Goal: Information Seeking & Learning: Learn about a topic

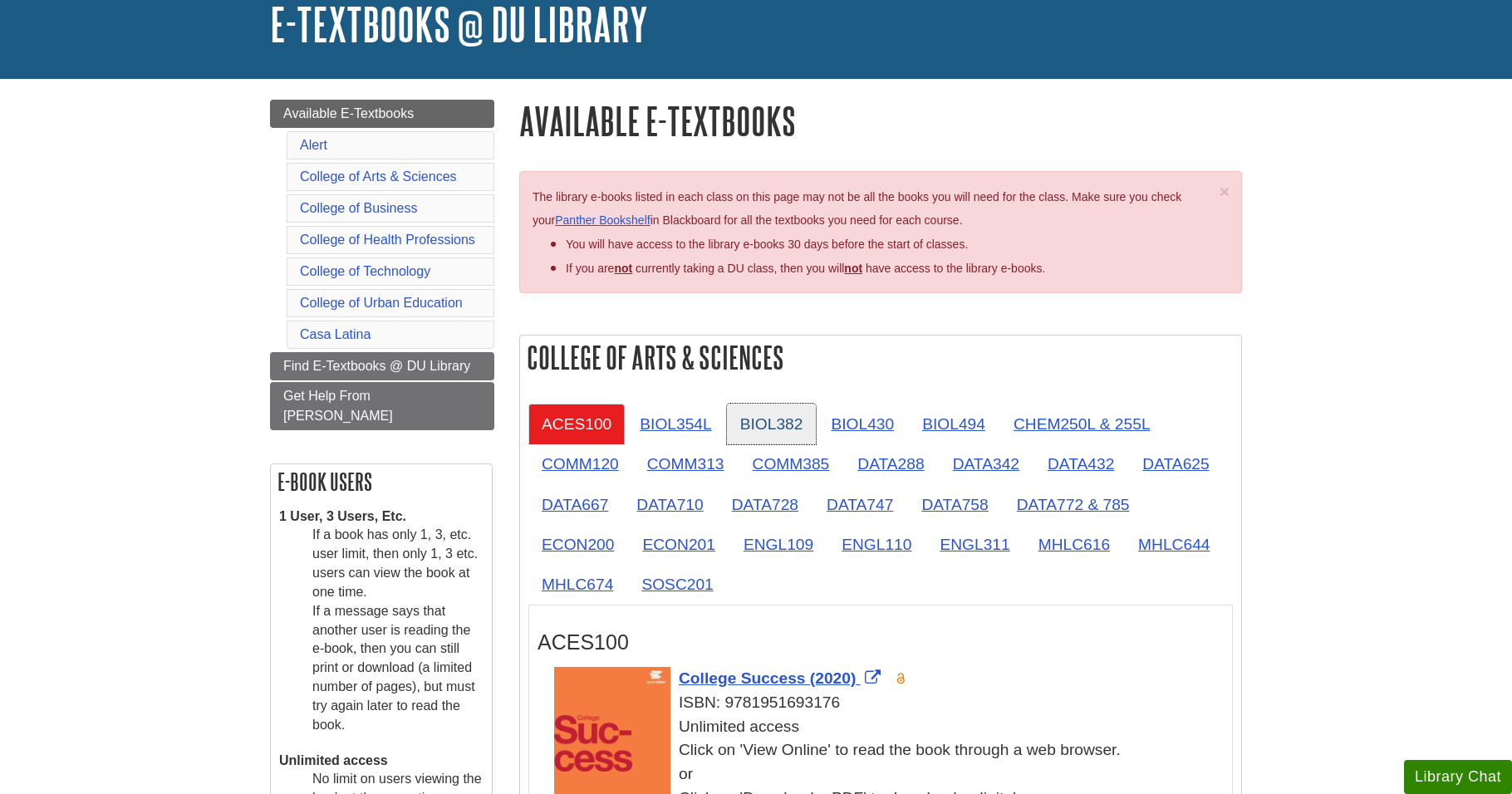
scroll to position [249, 0]
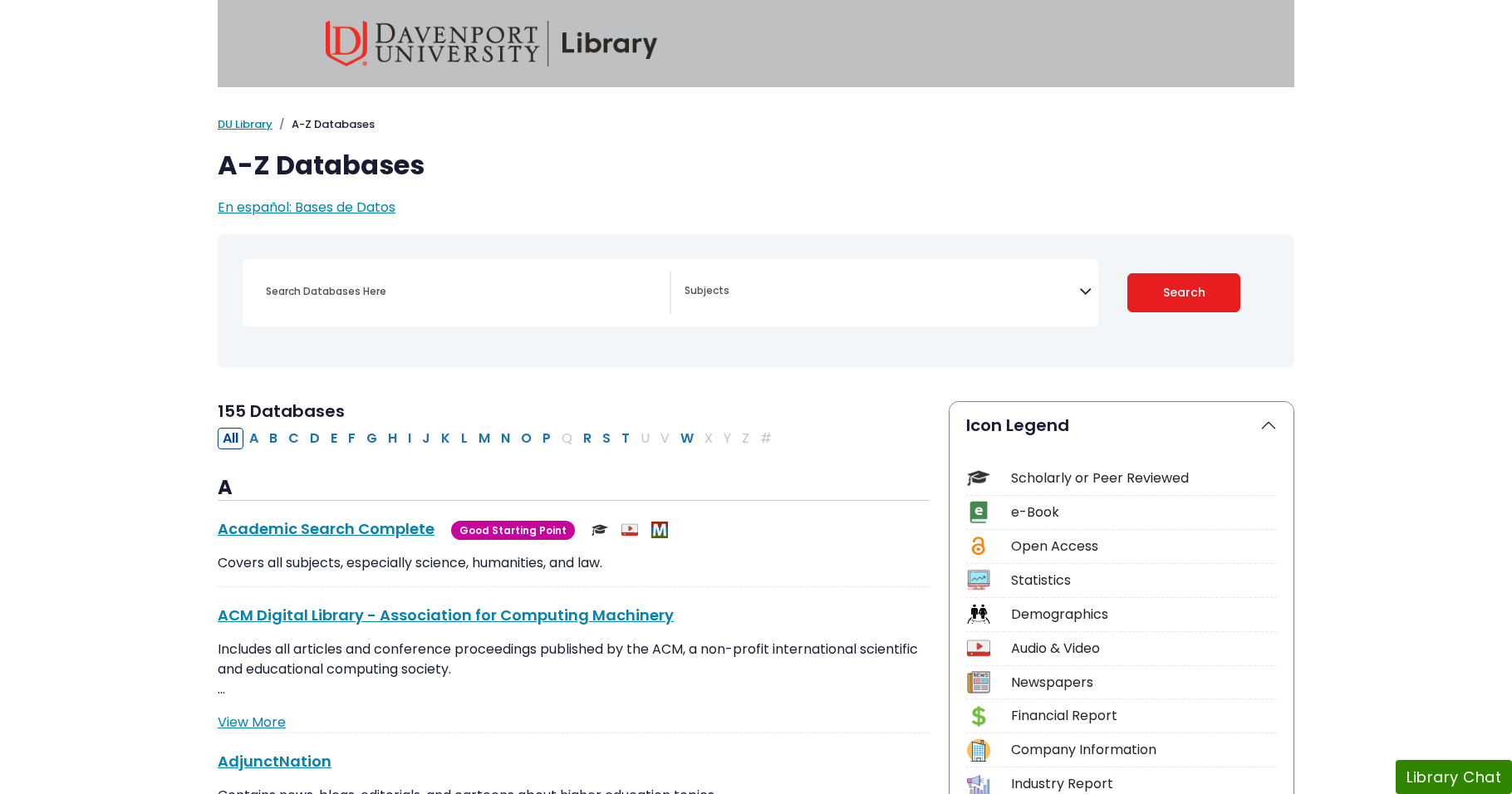
select select "Database Subject Filter"
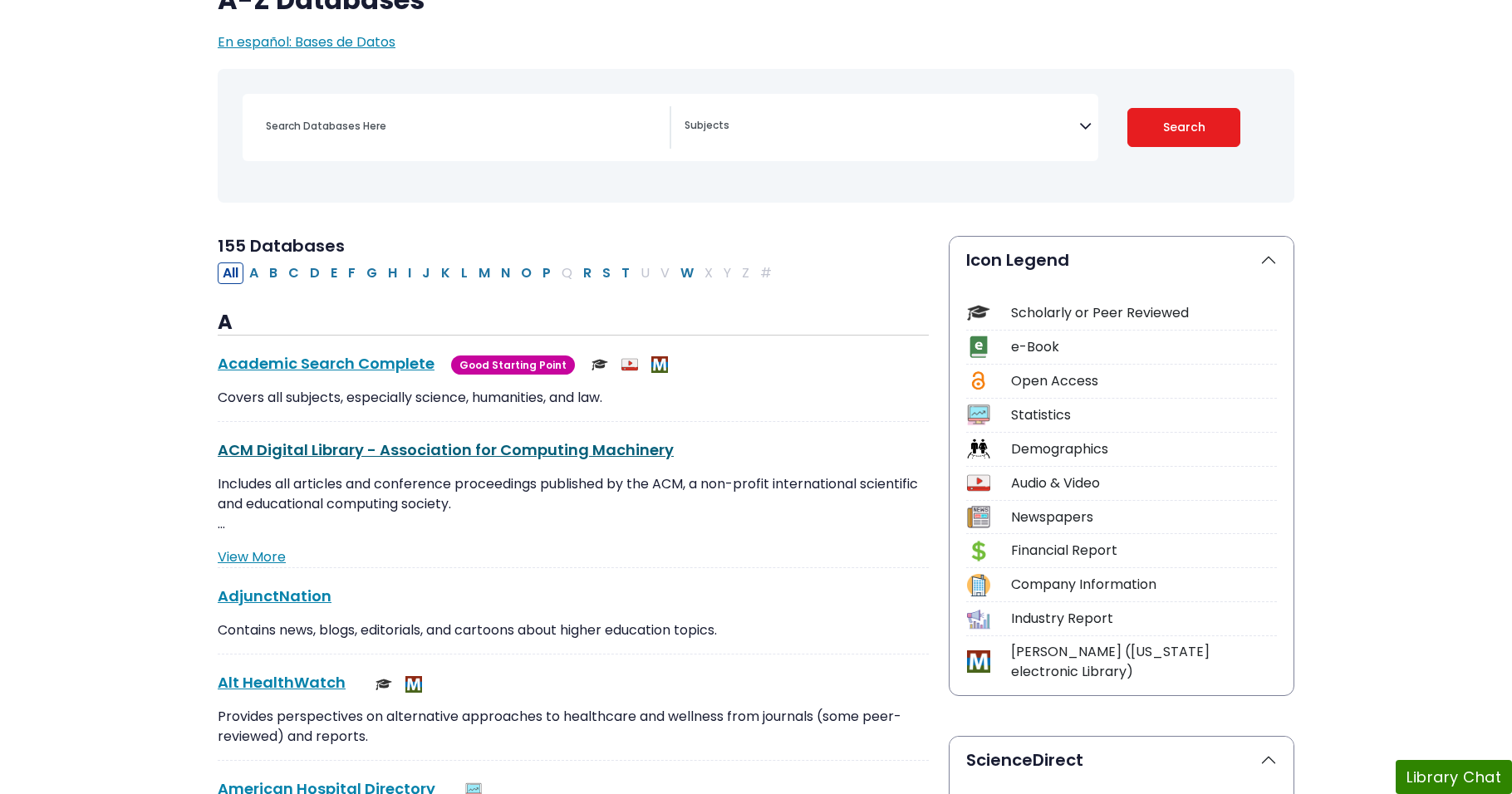
scroll to position [166, 0]
click at [347, 361] on link "Academic Search Complete This link opens in a new window" at bounding box center [325, 362] width 216 height 20
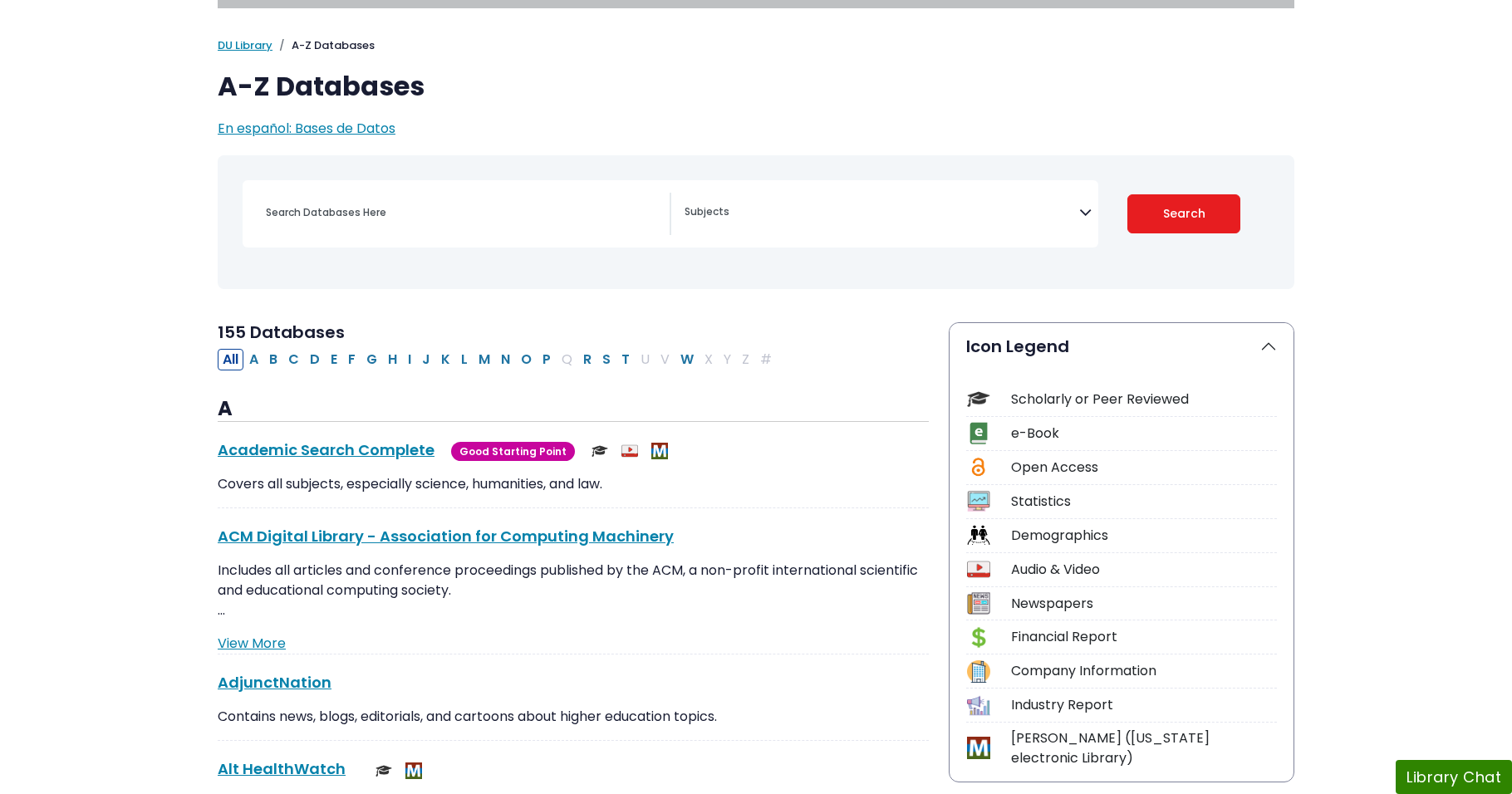
scroll to position [0, 0]
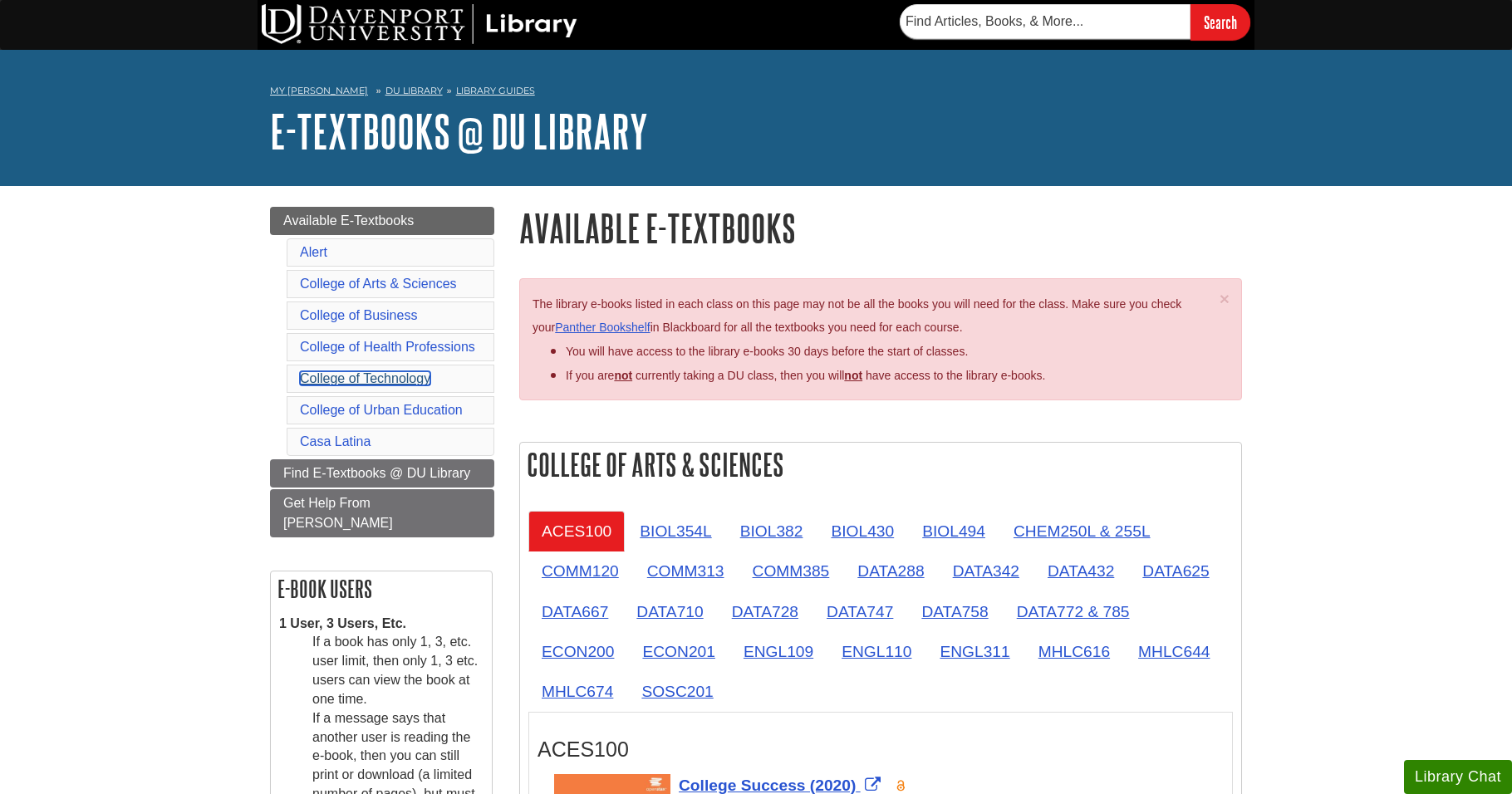
click at [396, 372] on link "College of Technology" at bounding box center [364, 379] width 130 height 14
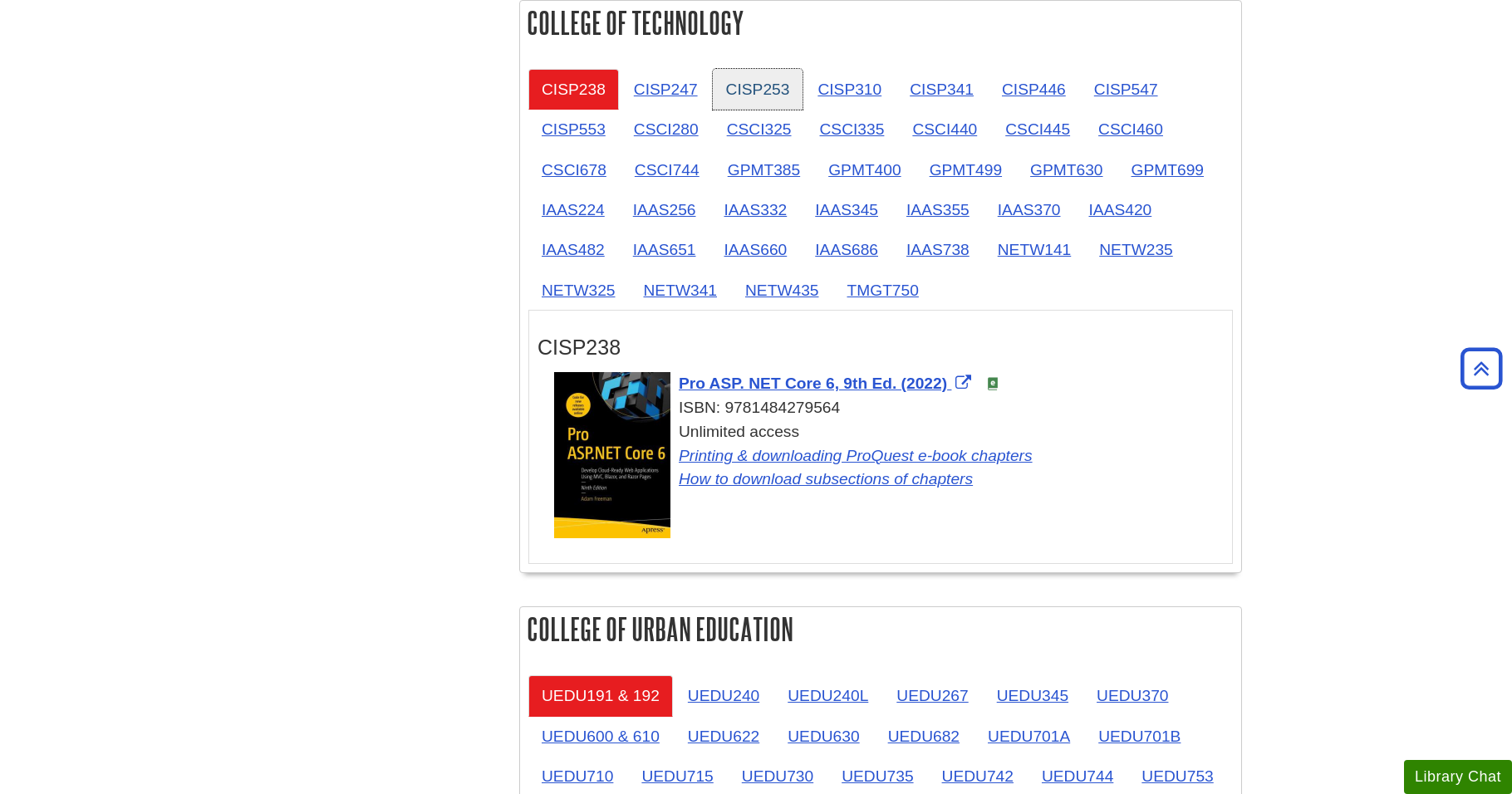
click at [780, 98] on link "CISP253" at bounding box center [758, 90] width 90 height 41
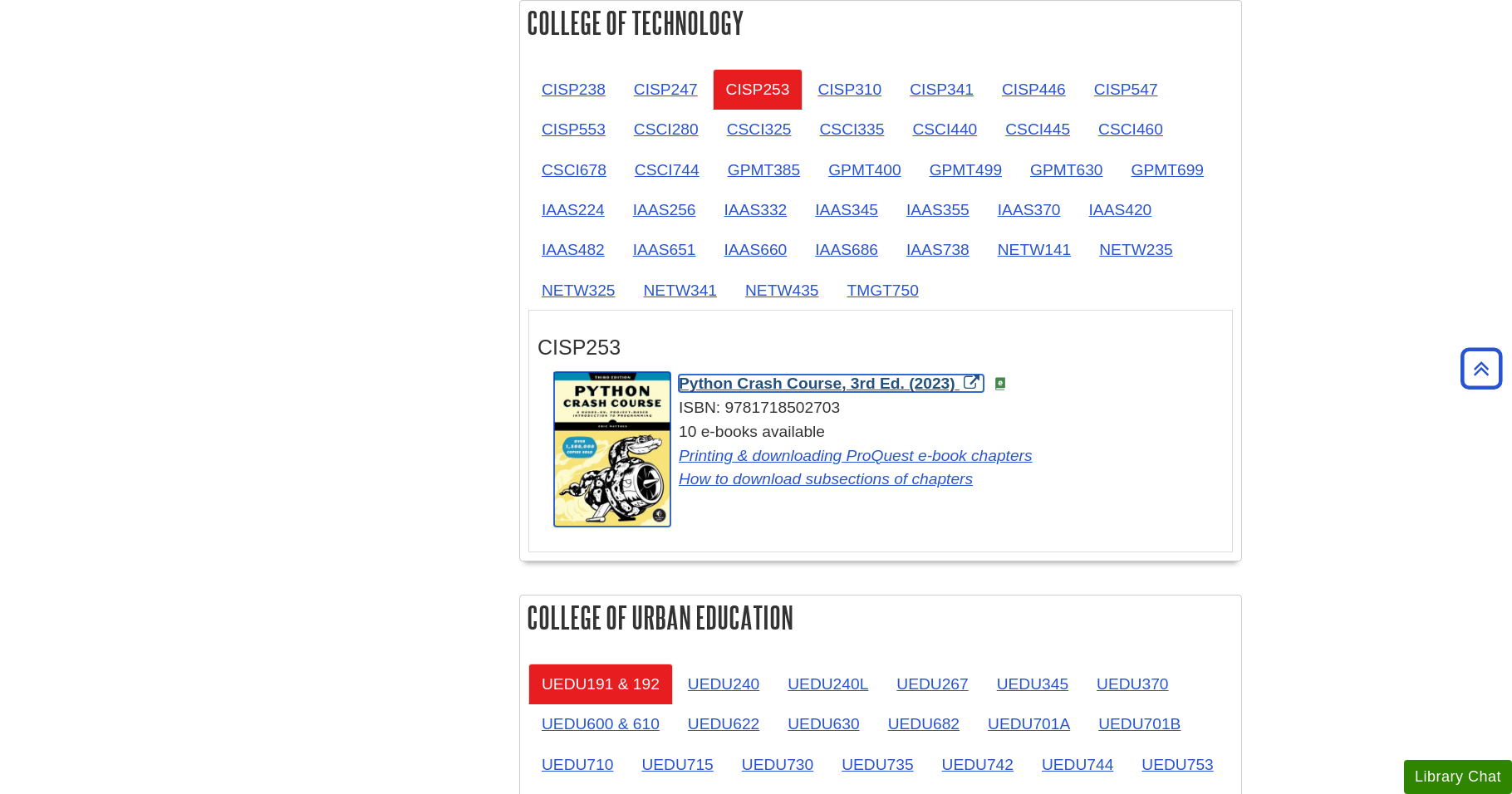
click at [874, 386] on span "Python Crash Course, 3rd Ed. (2023)" at bounding box center [817, 383] width 277 height 18
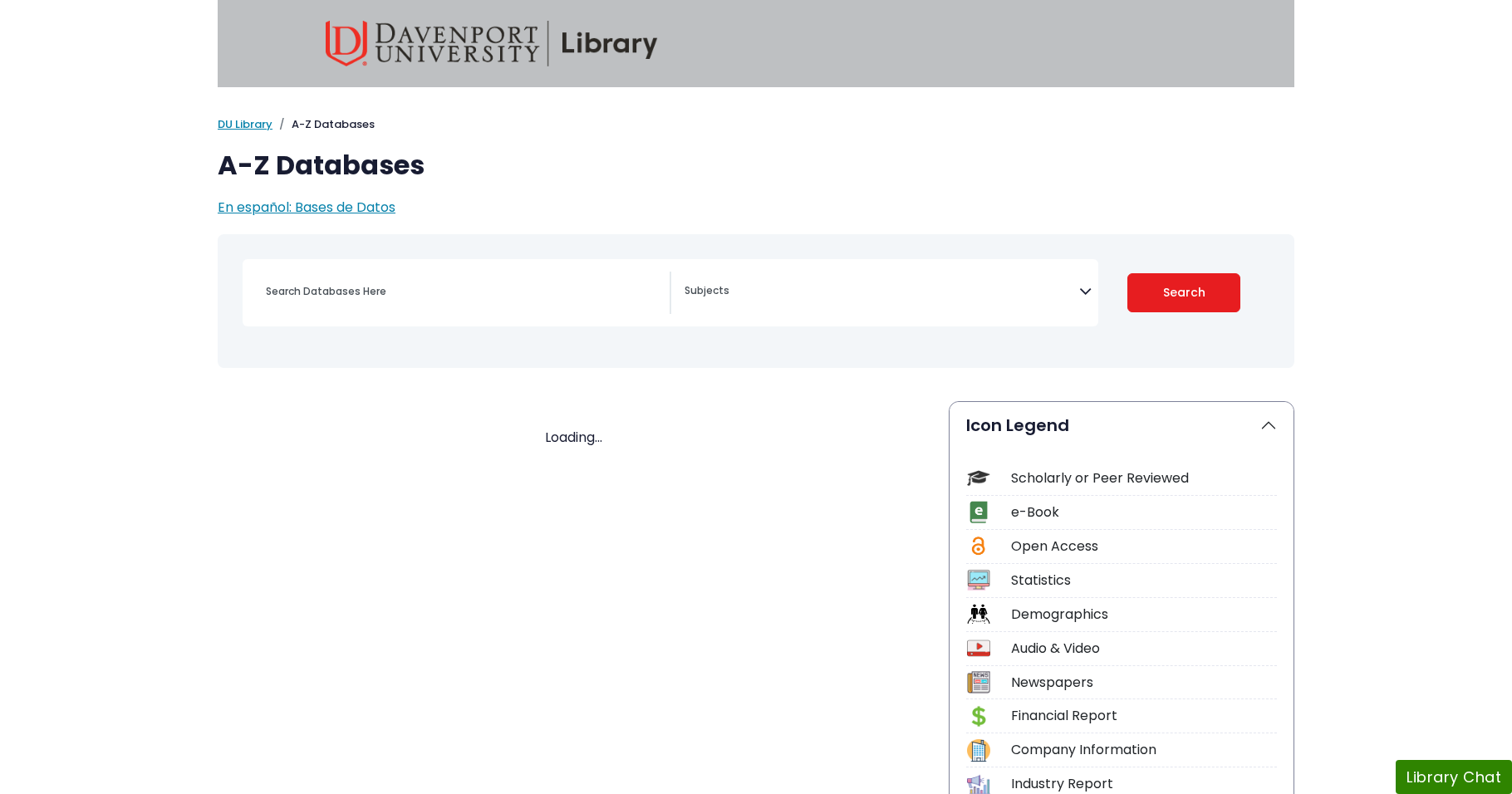
select select "Database Subject Filter"
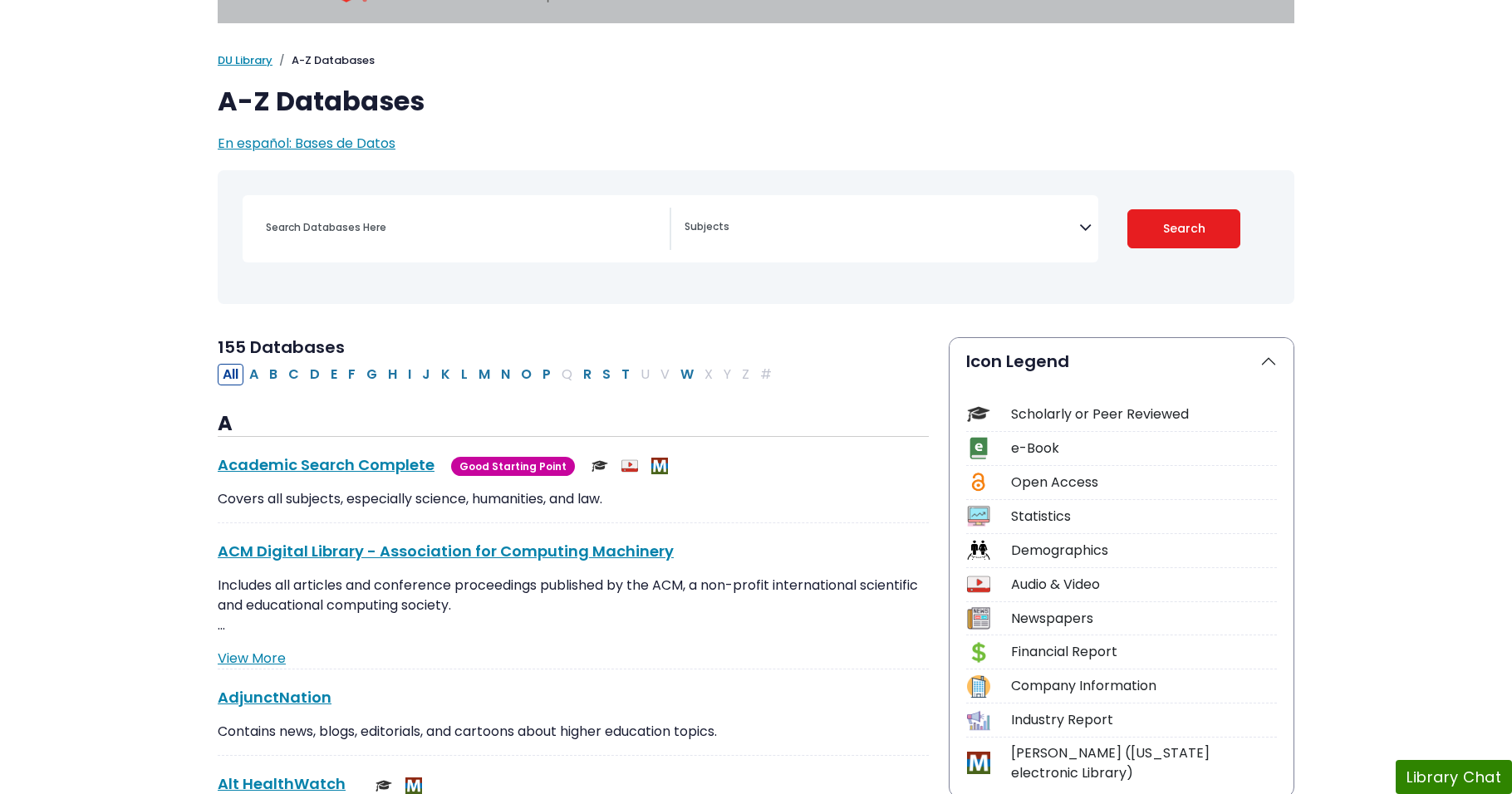
scroll to position [83, 0]
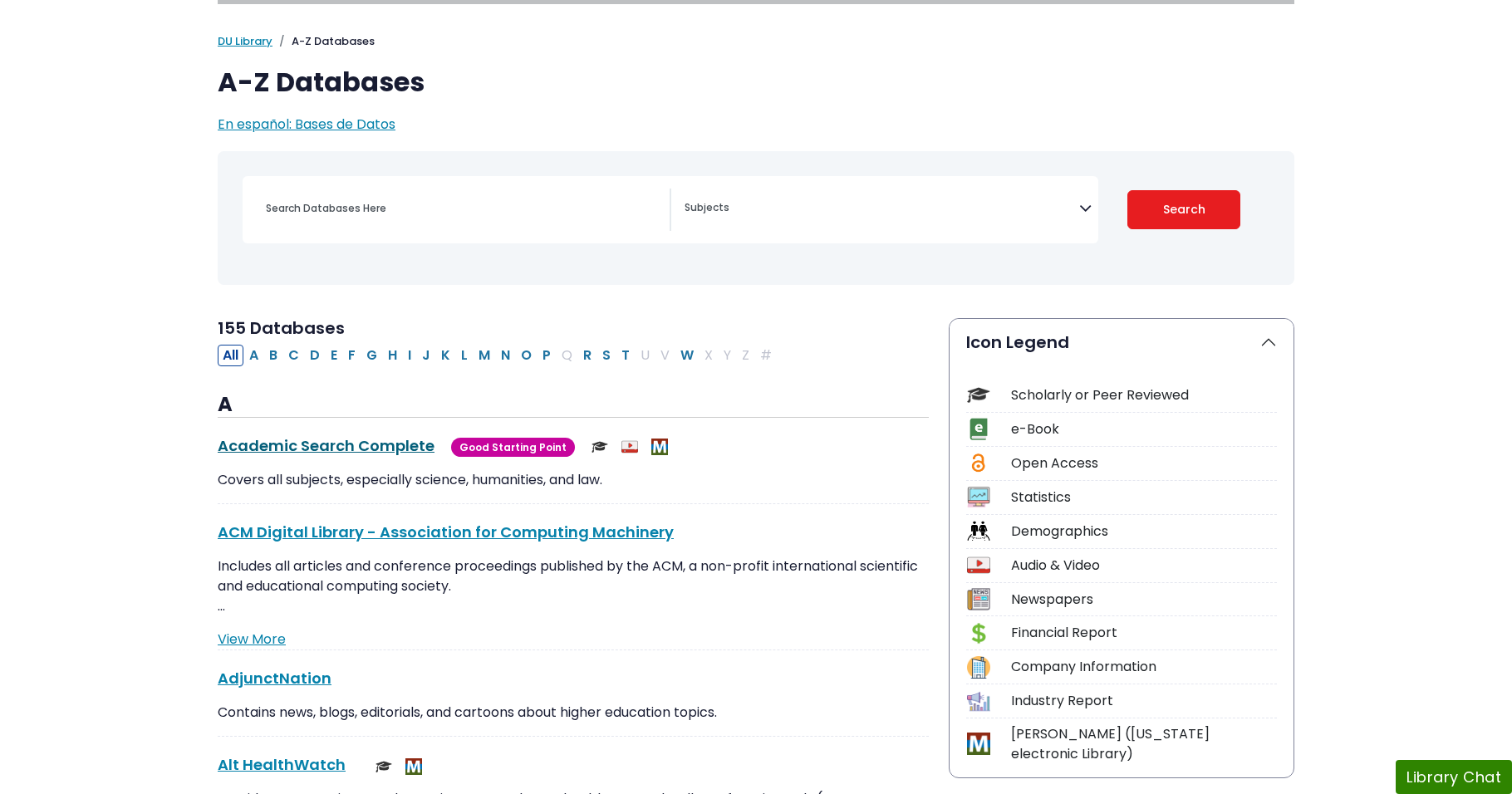
click at [236, 442] on link "Academic Search Complete This link opens in a new window" at bounding box center [325, 445] width 216 height 20
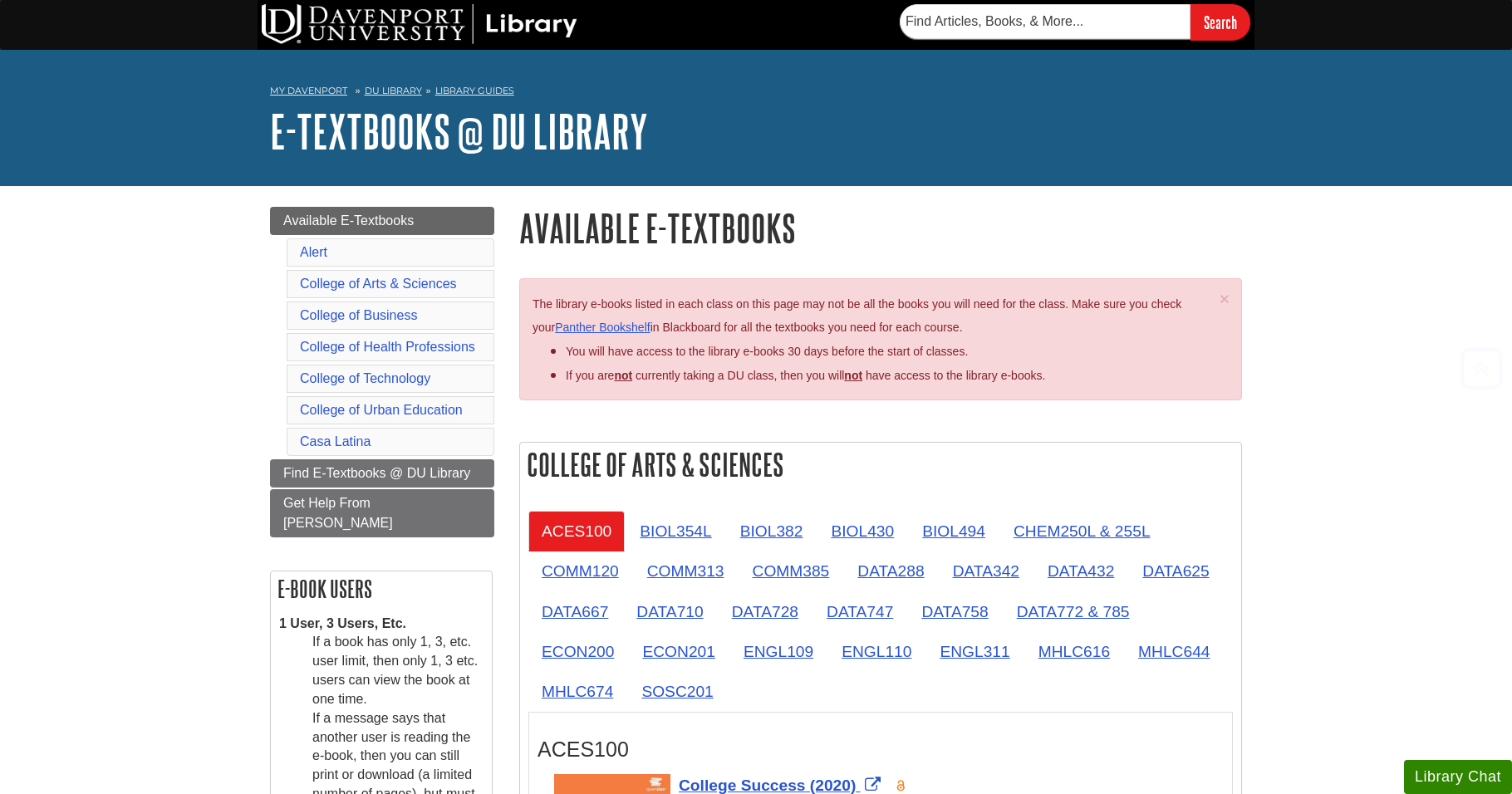
scroll to position [2118, 0]
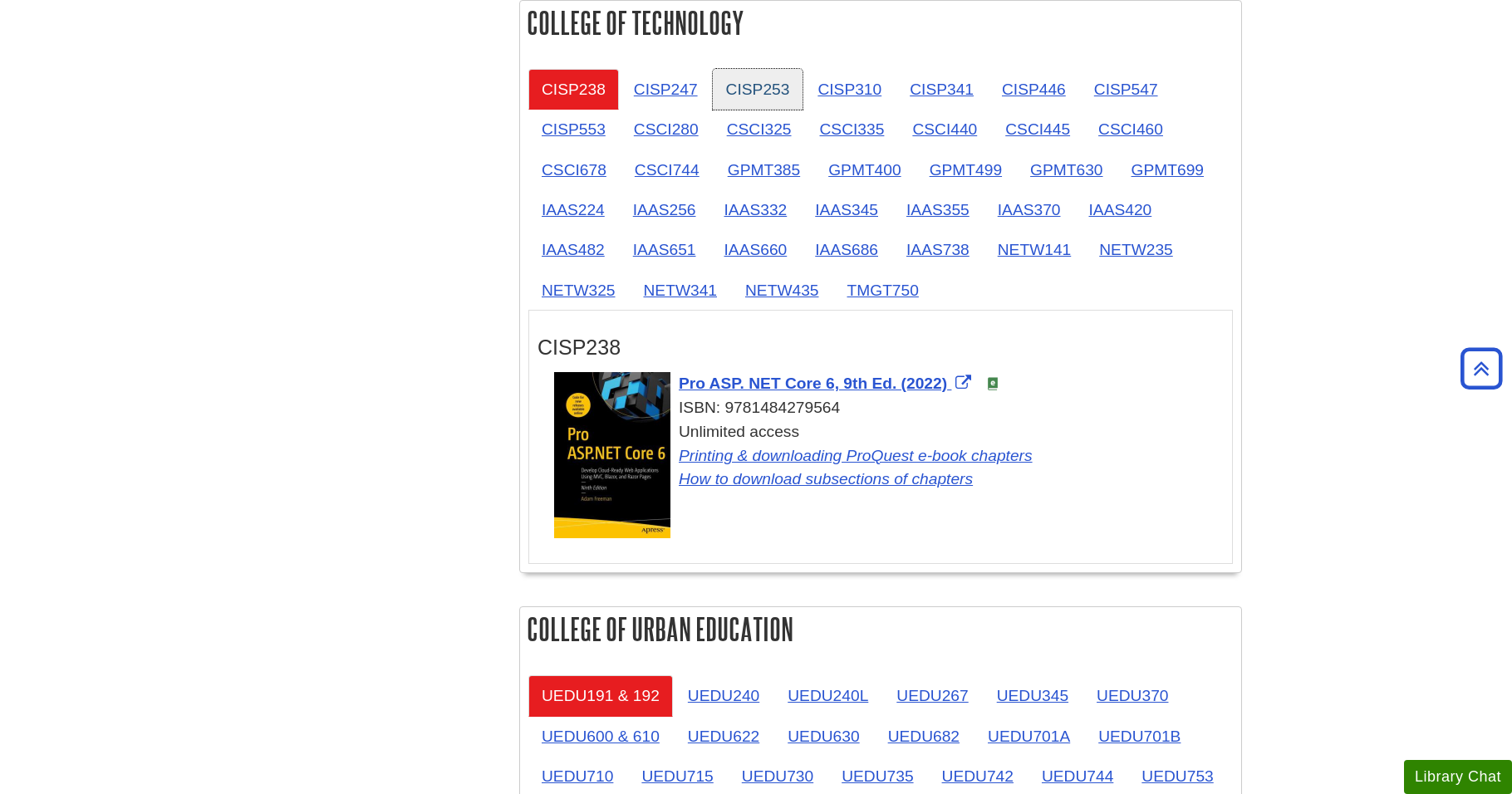
click at [780, 86] on link "CISP253" at bounding box center [758, 90] width 90 height 41
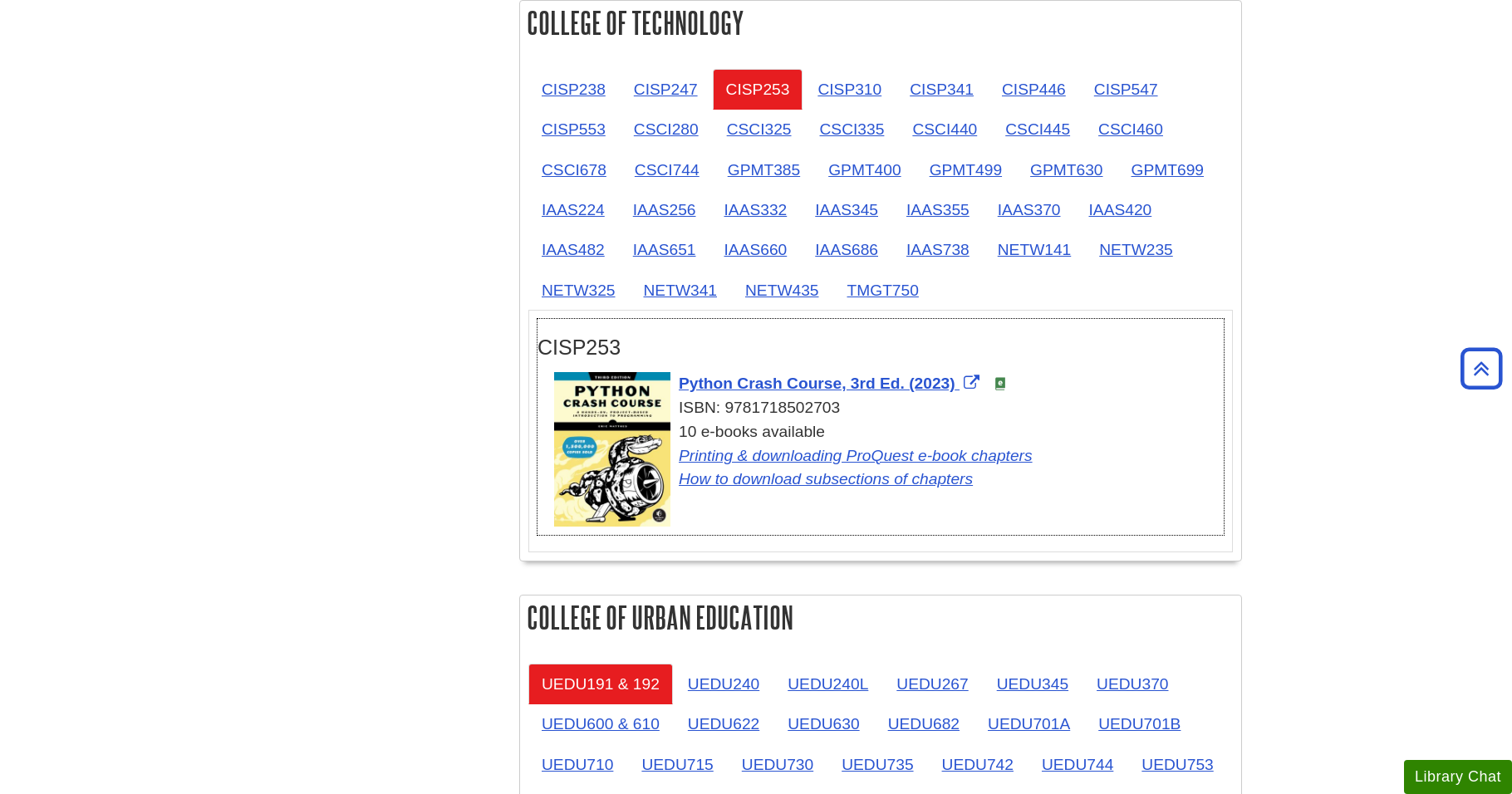
click at [715, 358] on h3 "CISP253" at bounding box center [881, 347] width 686 height 24
click at [705, 384] on span "Python Crash Course, 3rd Ed. (2023)" at bounding box center [817, 383] width 277 height 18
